Goal: Task Accomplishment & Management: Complete application form

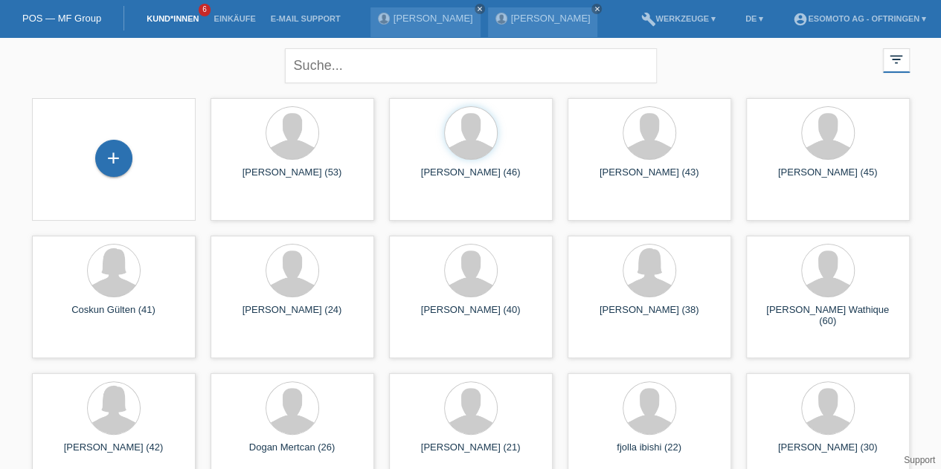
click at [119, 165] on div "+" at bounding box center [113, 158] width 37 height 37
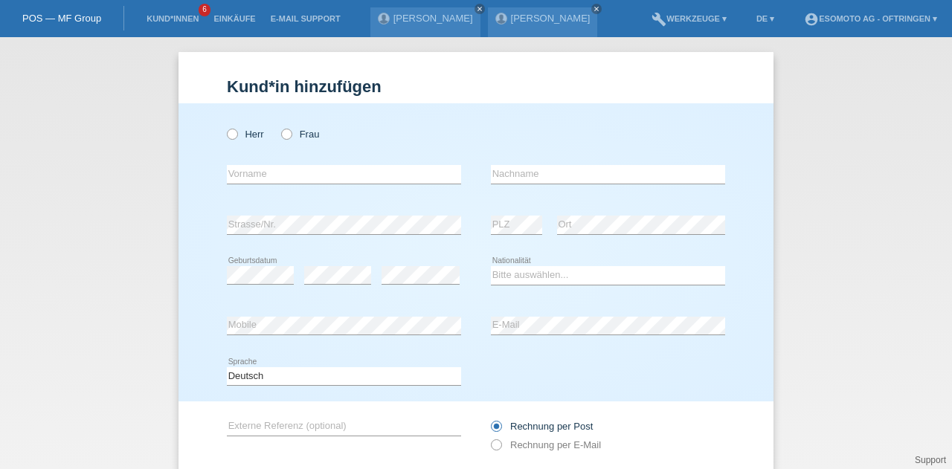
click at [279, 126] on icon at bounding box center [279, 126] width 0 height 0
click at [284, 138] on input "Frau" at bounding box center [286, 134] width 10 height 10
radio input "true"
click at [262, 173] on input "text" at bounding box center [344, 174] width 234 height 19
type input "Shehadije"
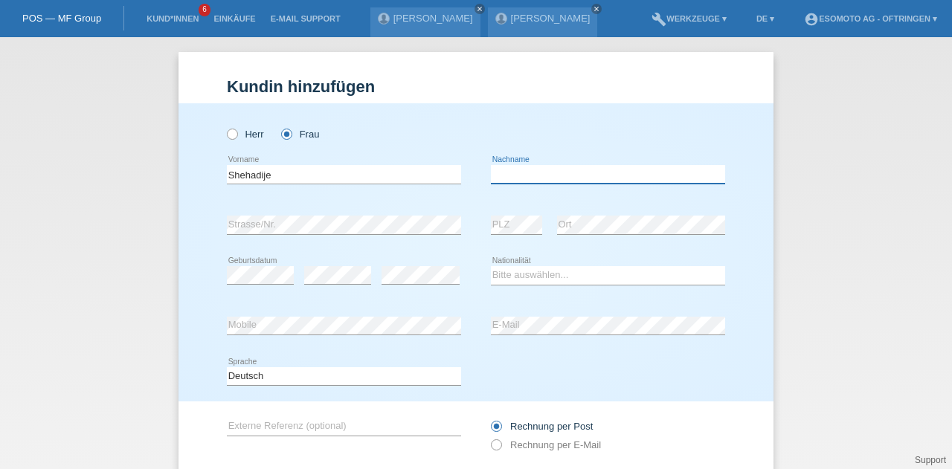
click at [499, 181] on input "text" at bounding box center [608, 174] width 234 height 19
type input "Beciri"
select select "CH"
click at [255, 285] on div "error Geburtsdatum" at bounding box center [260, 276] width 67 height 51
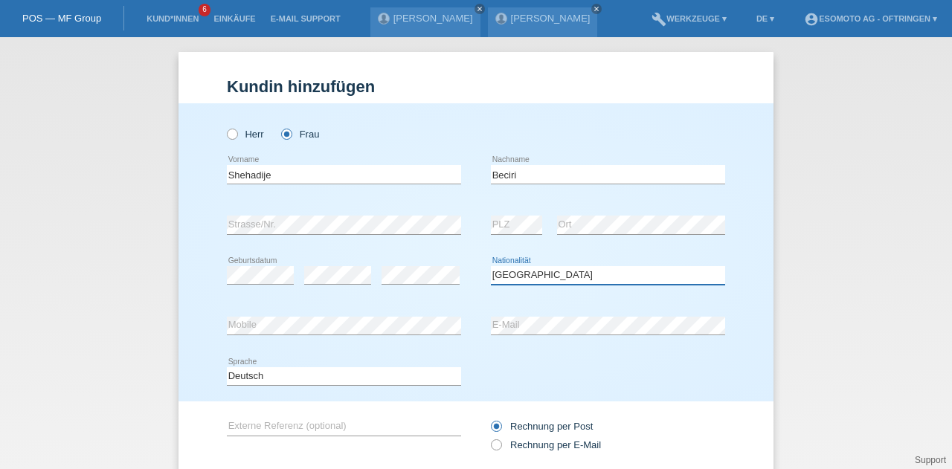
click at [555, 276] on select "Bitte auswählen... Schweiz Deutschland Liechtenstein Österreich ------------ Af…" at bounding box center [608, 275] width 234 height 18
click at [324, 380] on div "Herr Frau Shehadije error Vorname" at bounding box center [475, 252] width 595 height 298
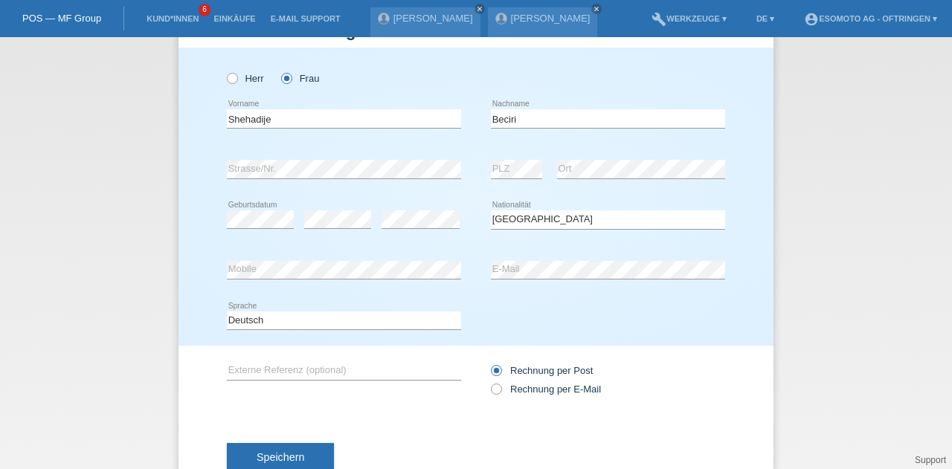
click at [493, 395] on input "Rechnung per E-Mail" at bounding box center [496, 393] width 10 height 19
radio input "true"
click at [312, 448] on button "Speichern" at bounding box center [280, 457] width 107 height 28
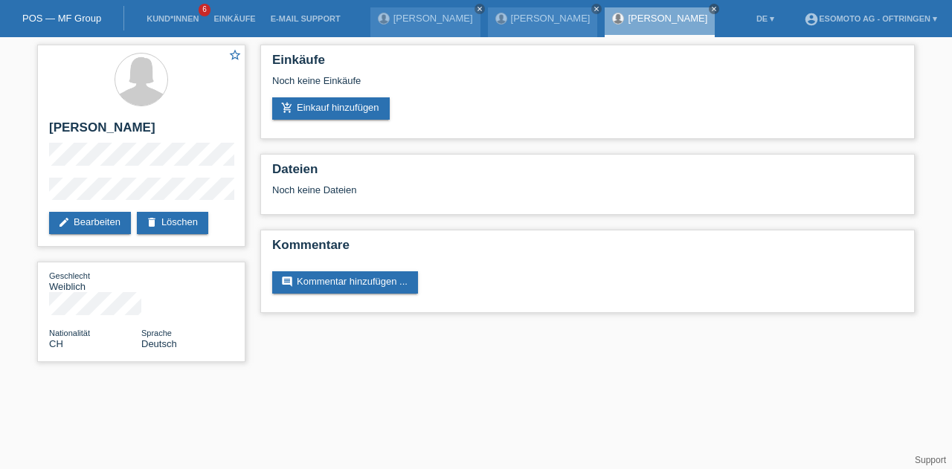
click at [356, 114] on link "add_shopping_cart Einkauf hinzufügen" at bounding box center [330, 108] width 117 height 22
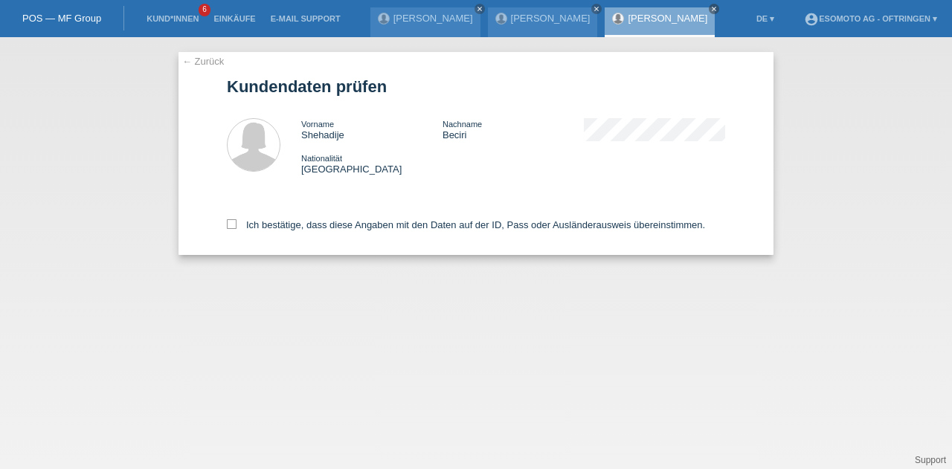
click at [238, 222] on label "Ich bestätige, dass diese Angaben mit den Daten auf der ID, Pass oder Ausländer…" at bounding box center [466, 224] width 478 height 11
click at [236, 222] on input "Ich bestätige, dass diese Angaben mit den Daten auf der ID, Pass oder Ausländer…" at bounding box center [232, 224] width 10 height 10
checkbox input "true"
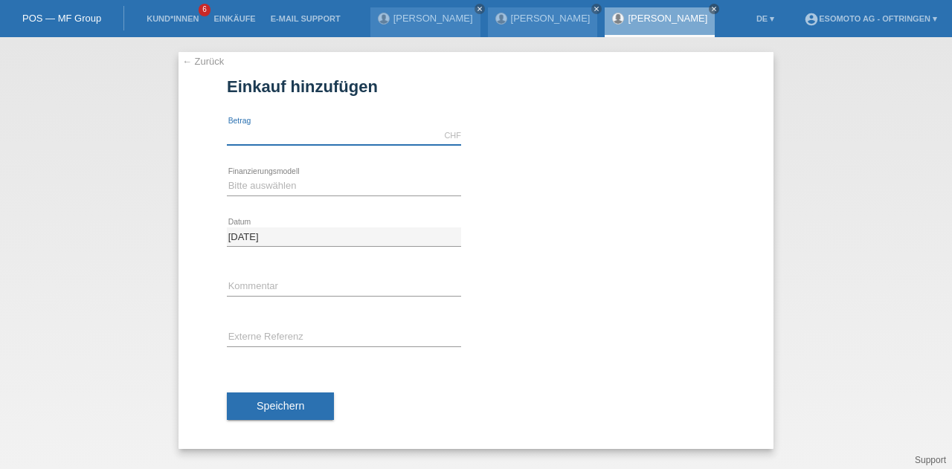
click at [268, 127] on input "text" at bounding box center [344, 135] width 234 height 19
type input "2490.00"
click at [267, 182] on select "Bitte auswählen Fixe Raten Kauf auf Rechnung mit Teilzahlungsoption" at bounding box center [344, 186] width 234 height 18
select select "69"
click at [227, 177] on select "Bitte auswählen Fixe Raten Kauf auf Rechnung mit Teilzahlungsoption" at bounding box center [344, 186] width 234 height 18
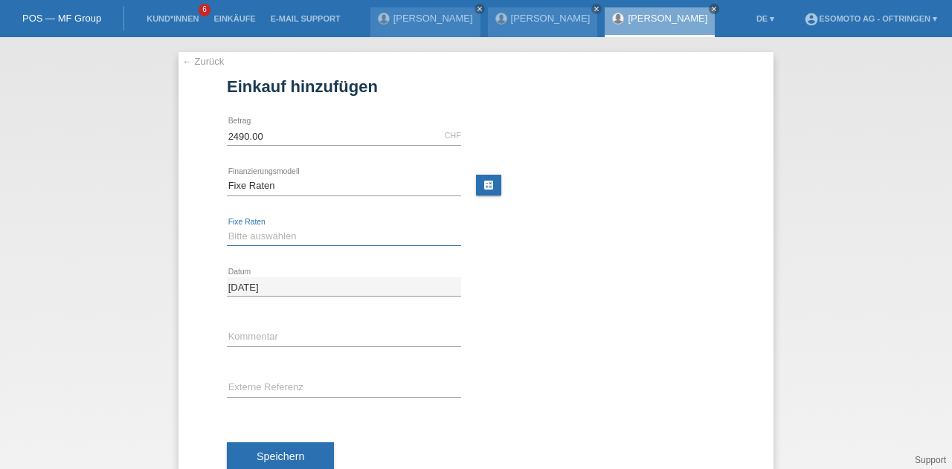
click at [262, 236] on select "Bitte auswählen 12 Raten 24 Raten 36 Raten 48 Raten" at bounding box center [344, 237] width 234 height 18
select select "139"
click at [227, 228] on select "Bitte auswählen 12 Raten 24 Raten 36 Raten 48 Raten" at bounding box center [344, 237] width 234 height 18
click at [280, 451] on span "Speichern" at bounding box center [281, 457] width 48 height 12
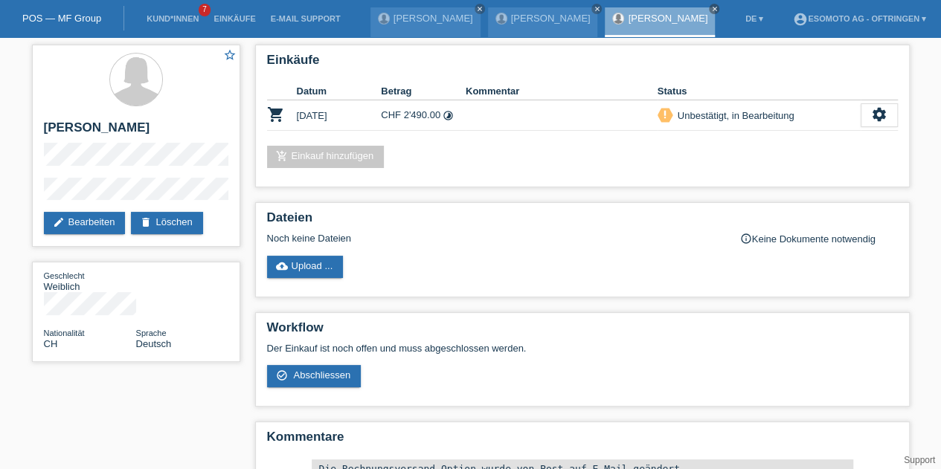
click at [871, 118] on icon "settings" at bounding box center [879, 114] width 16 height 16
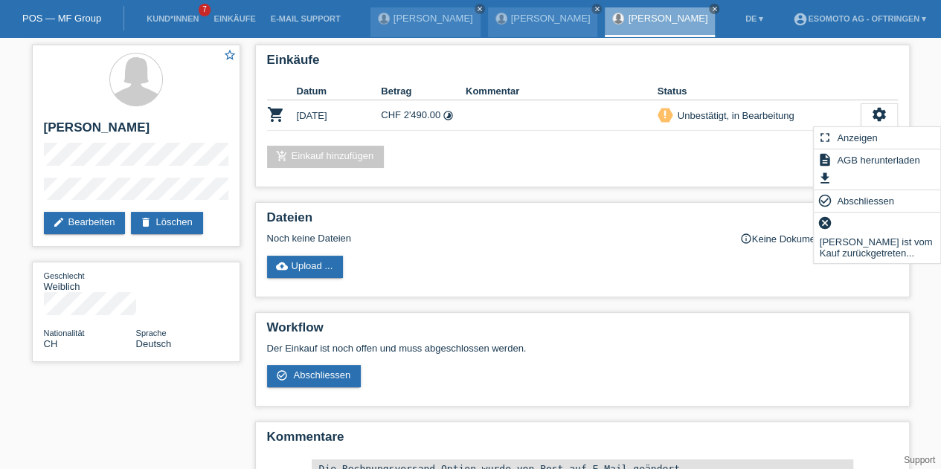
click at [756, 200] on div "Einkäufe Datum Betrag Kommentar Status shopping_cart [DATE] CHF 2'490.00 timela…" at bounding box center [582, 303] width 669 height 533
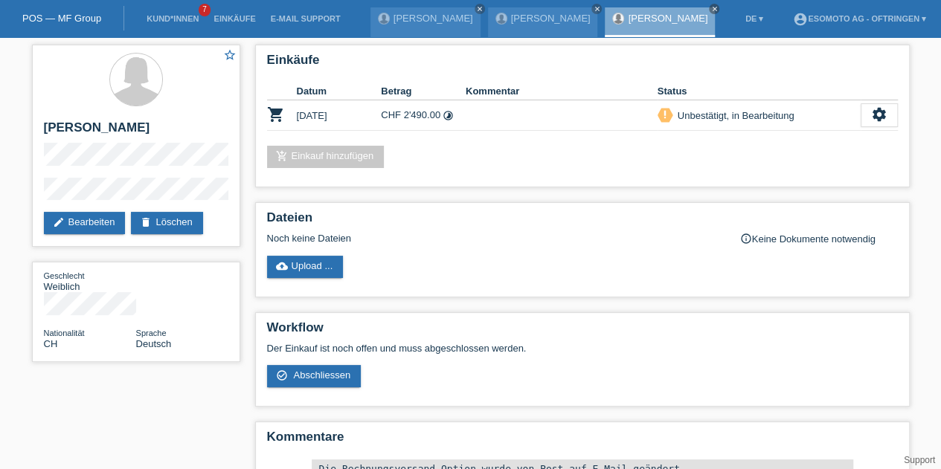
click at [85, 219] on link "edit Bearbeiten" at bounding box center [85, 223] width 82 height 22
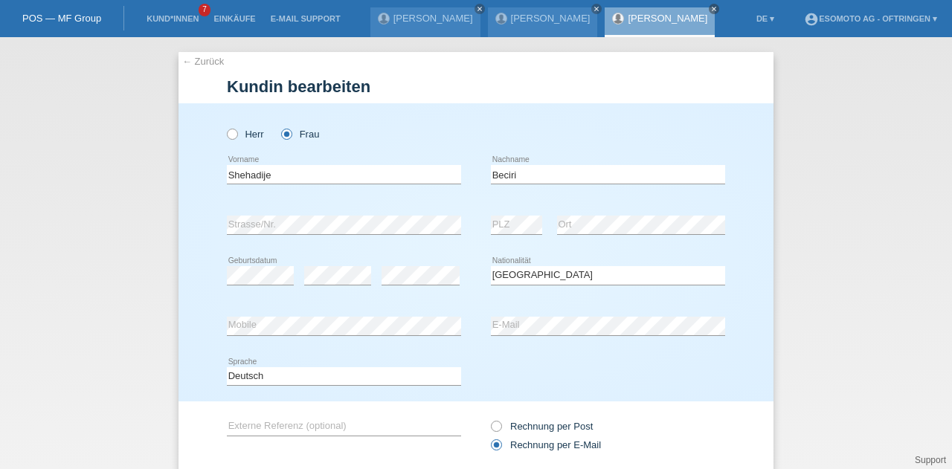
select select "CH"
click at [184, 62] on link "← Zurück" at bounding box center [203, 61] width 42 height 11
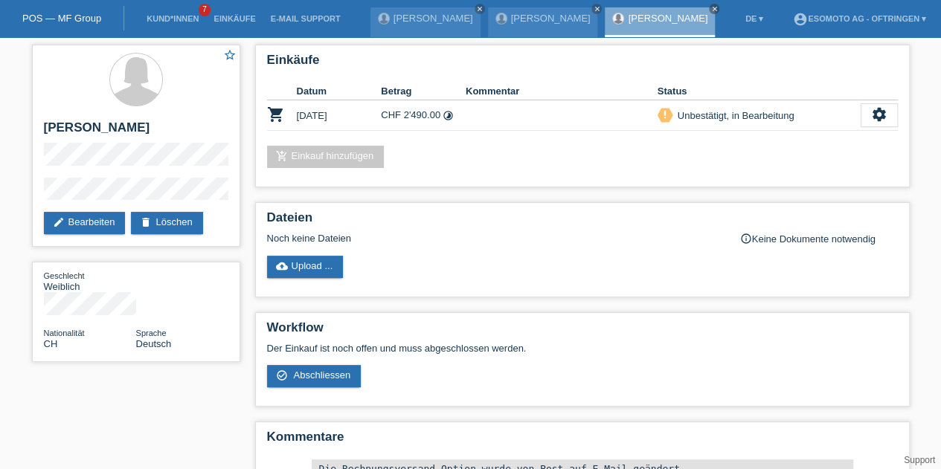
click at [84, 221] on link "edit Bearbeiten" at bounding box center [85, 223] width 82 height 22
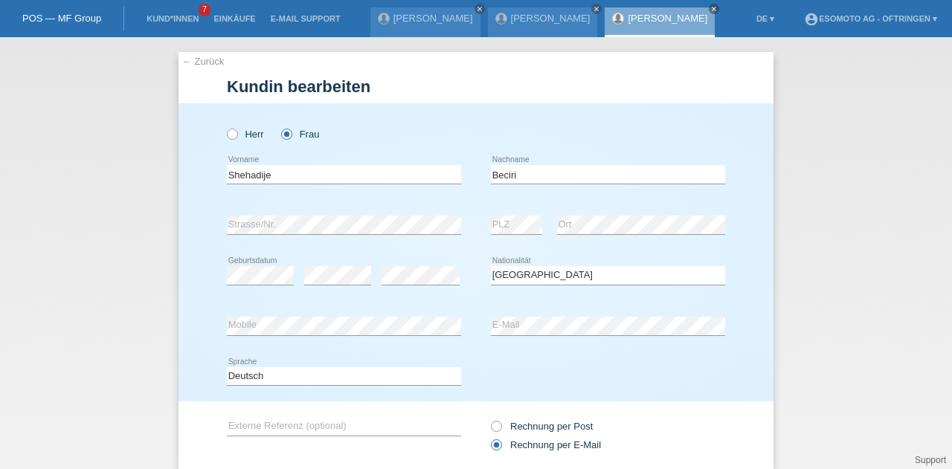
select select "CH"
click at [184, 65] on link "← Zurück" at bounding box center [203, 61] width 42 height 11
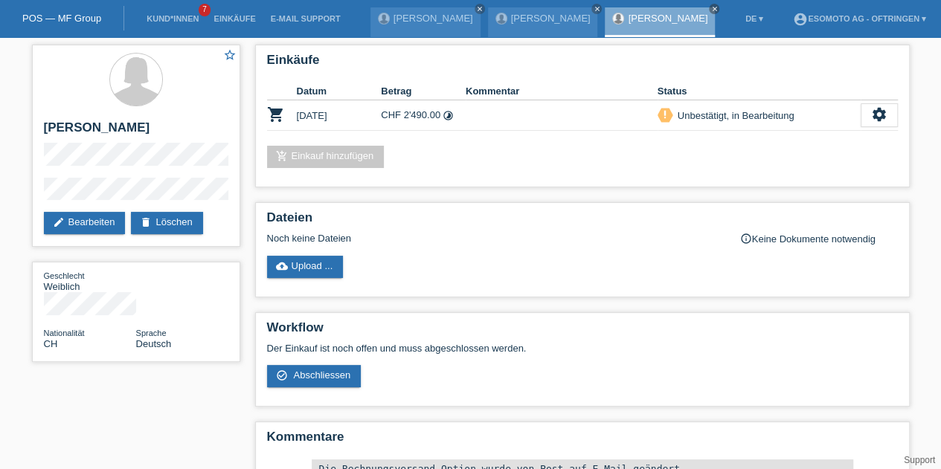
click at [871, 112] on icon "settings" at bounding box center [879, 114] width 16 height 16
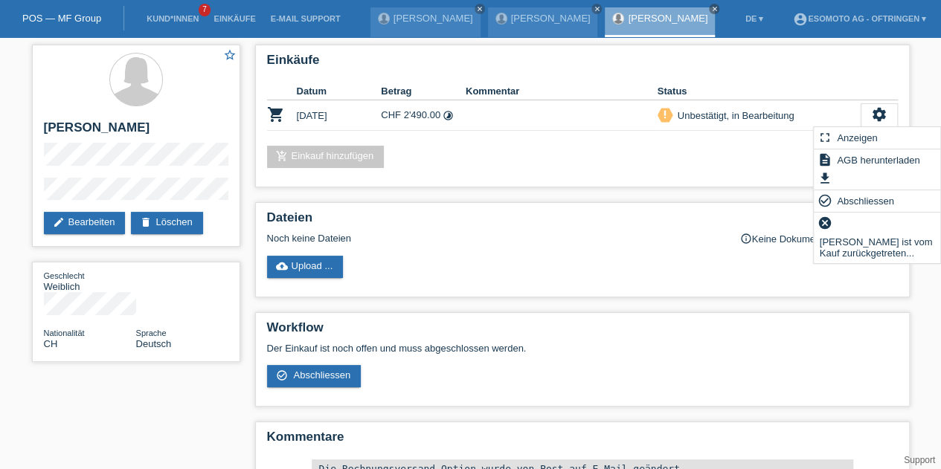
click at [839, 239] on span "[PERSON_NAME] ist vom Kauf zurückgetreten..." at bounding box center [877, 247] width 120 height 29
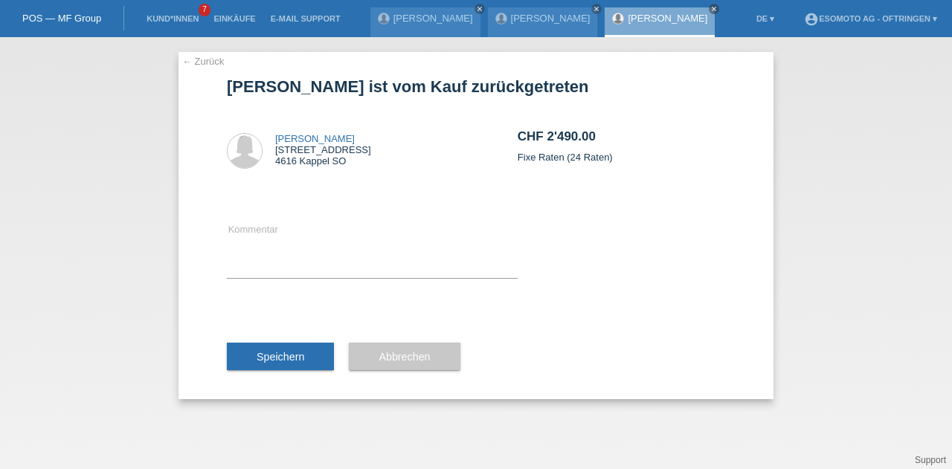
click at [361, 281] on div "Kommentar" at bounding box center [372, 249] width 291 height 119
click at [361, 274] on textarea "f" at bounding box center [372, 249] width 291 height 57
type textarea "fggfg"
click at [269, 352] on span "Speichern" at bounding box center [281, 357] width 48 height 12
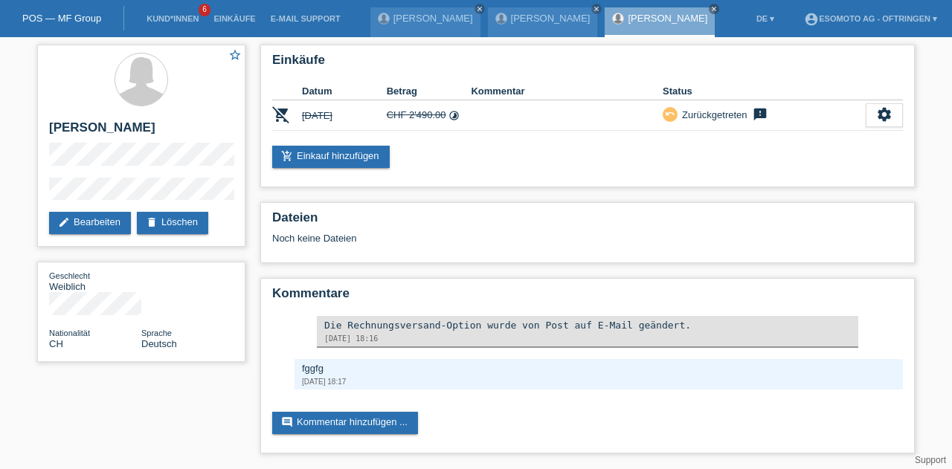
click at [363, 153] on link "add_shopping_cart Einkauf hinzufügen" at bounding box center [330, 157] width 117 height 22
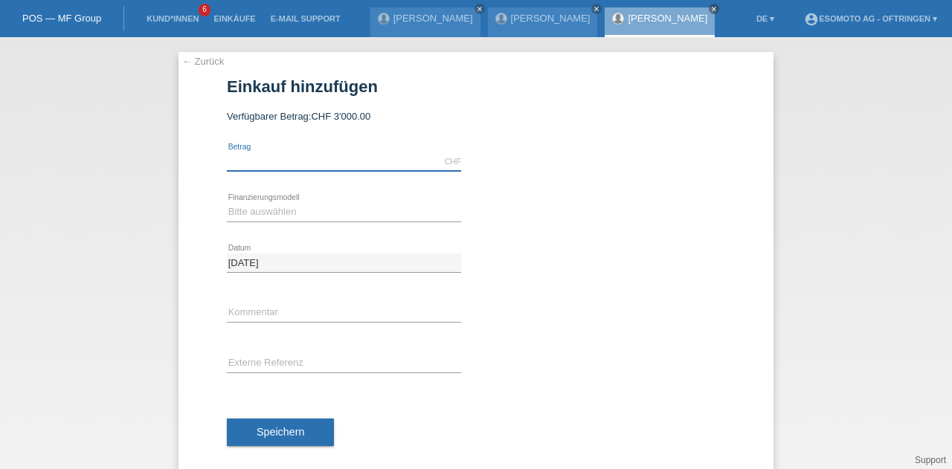
click at [271, 166] on input "text" at bounding box center [344, 161] width 234 height 19
type input "2290.00"
click at [253, 202] on div "Bitte auswählen Fixe Raten Kauf auf Rechnung mit Teilzahlungsoption error Finan…" at bounding box center [344, 212] width 234 height 51
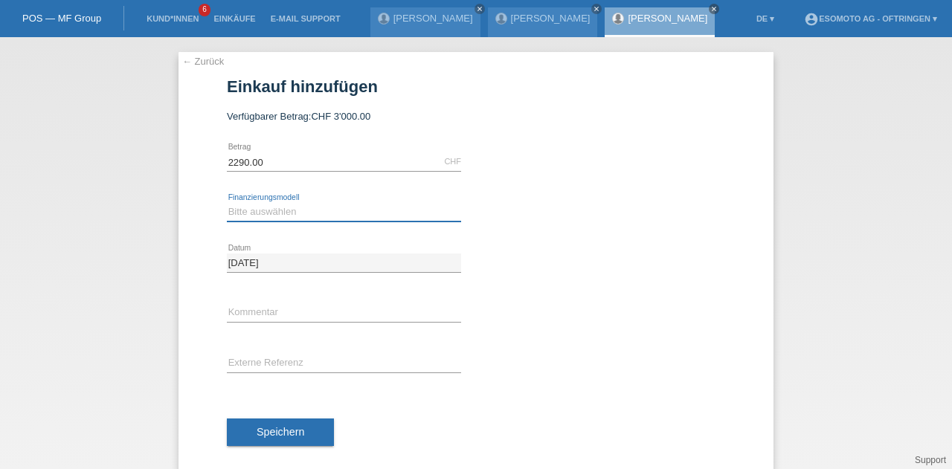
click at [251, 207] on select "Bitte auswählen Fixe Raten Kauf auf Rechnung mit Teilzahlungsoption" at bounding box center [344, 212] width 234 height 18
select select "69"
click at [227, 203] on select "Bitte auswählen Fixe Raten Kauf auf Rechnung mit Teilzahlungsoption" at bounding box center [344, 212] width 234 height 18
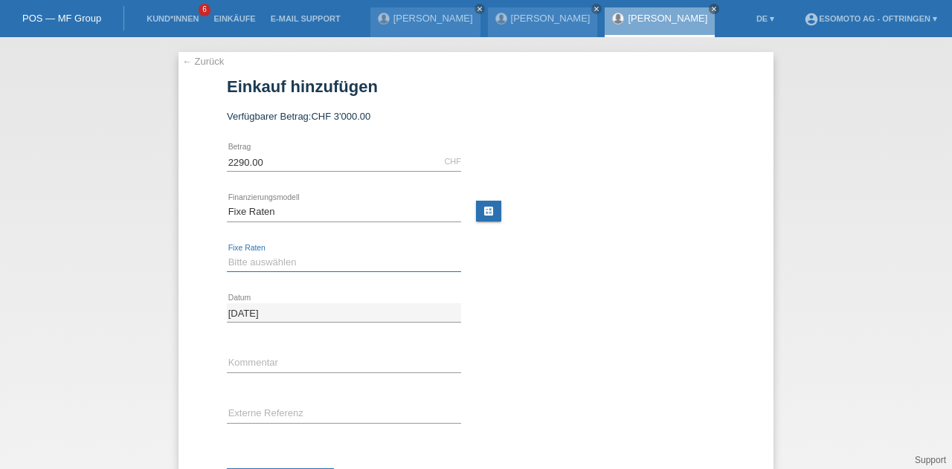
click at [249, 255] on select "Bitte auswählen 12 Raten 24 Raten 36 Raten 48 Raten" at bounding box center [344, 263] width 234 height 18
select select "139"
click at [227, 254] on select "Bitte auswählen 12 Raten 24 Raten 36 Raten 48 Raten" at bounding box center [344, 263] width 234 height 18
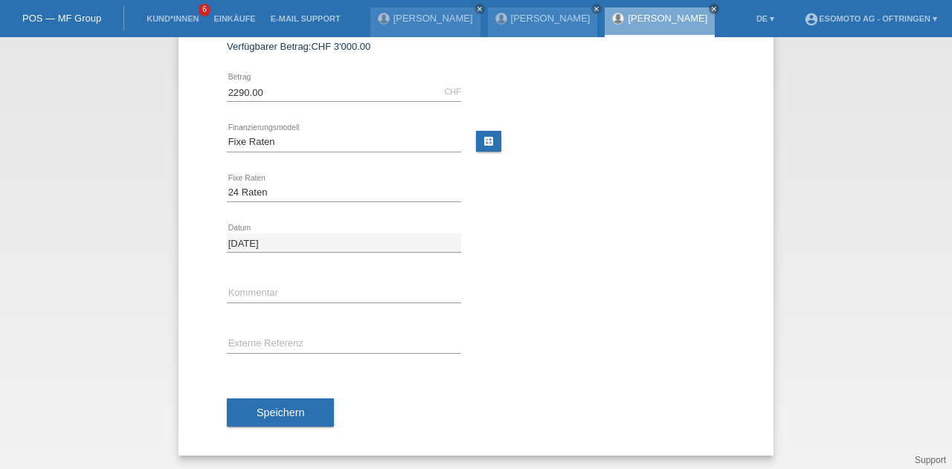
click at [294, 407] on span "Speichern" at bounding box center [281, 413] width 48 height 12
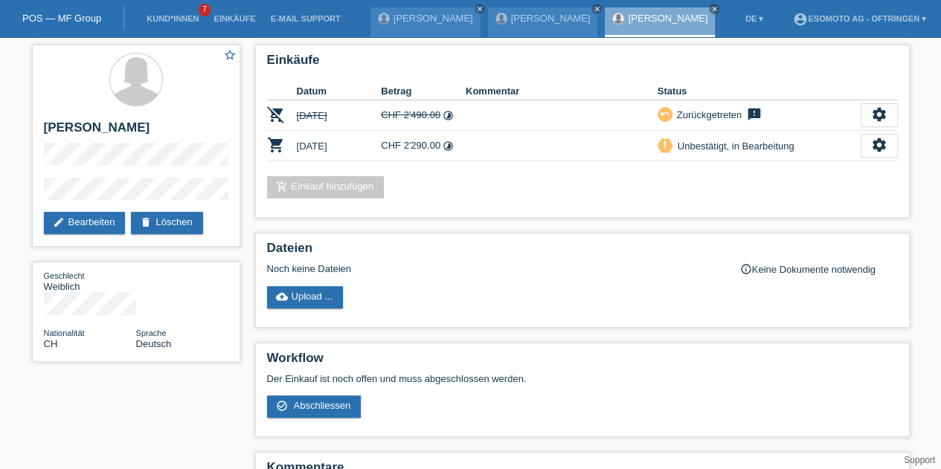
drag, startPoint x: 873, startPoint y: 141, endPoint x: 558, endPoint y: 181, distance: 317.1
click at [558, 181] on div "add_shopping_cart Einkauf hinzufügen" at bounding box center [582, 187] width 631 height 22
click at [864, 145] on div "settings" at bounding box center [878, 146] width 37 height 24
click at [113, 224] on link "edit Bearbeiten" at bounding box center [85, 223] width 82 height 22
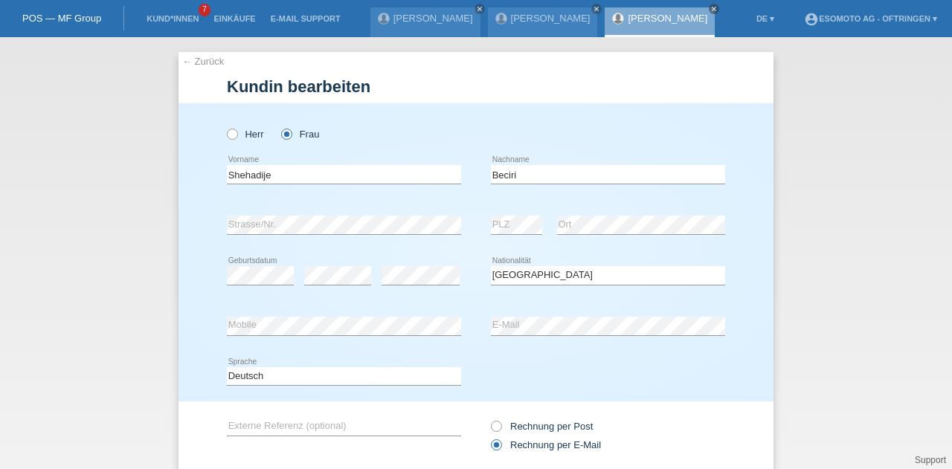
select select "CH"
click at [239, 180] on input "Shehadije" at bounding box center [344, 174] width 234 height 19
click at [503, 173] on input "Beciri" at bounding box center [608, 174] width 234 height 19
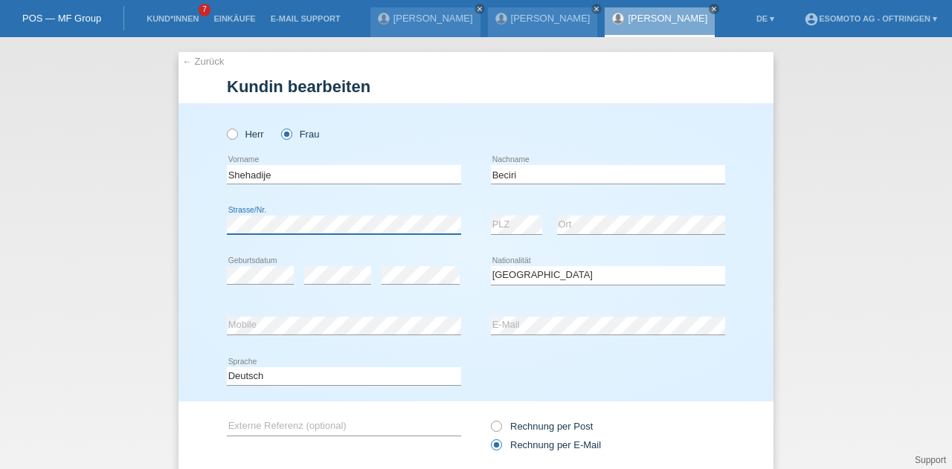
click at [164, 239] on div "← Zurück [PERSON_NAME] bearbeiten [PERSON_NAME] Frau Shehadije error Vorname C" at bounding box center [476, 253] width 952 height 432
click at [502, 237] on div "error PLZ error Ort" at bounding box center [608, 225] width 234 height 51
click at [245, 335] on div "error Mobile" at bounding box center [344, 326] width 234 height 51
